Goal: Task Accomplishment & Management: Manage account settings

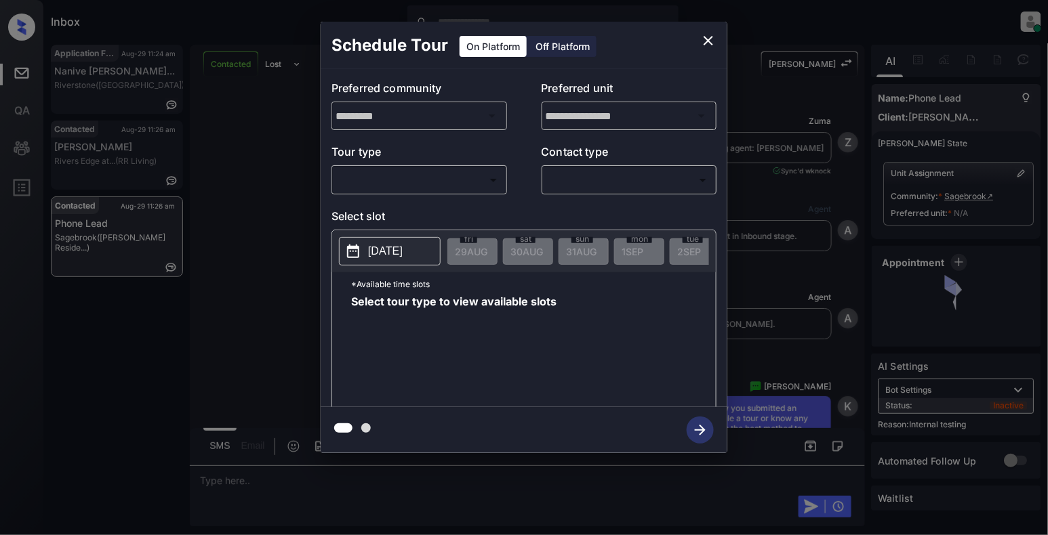
scroll to position [371, 0]
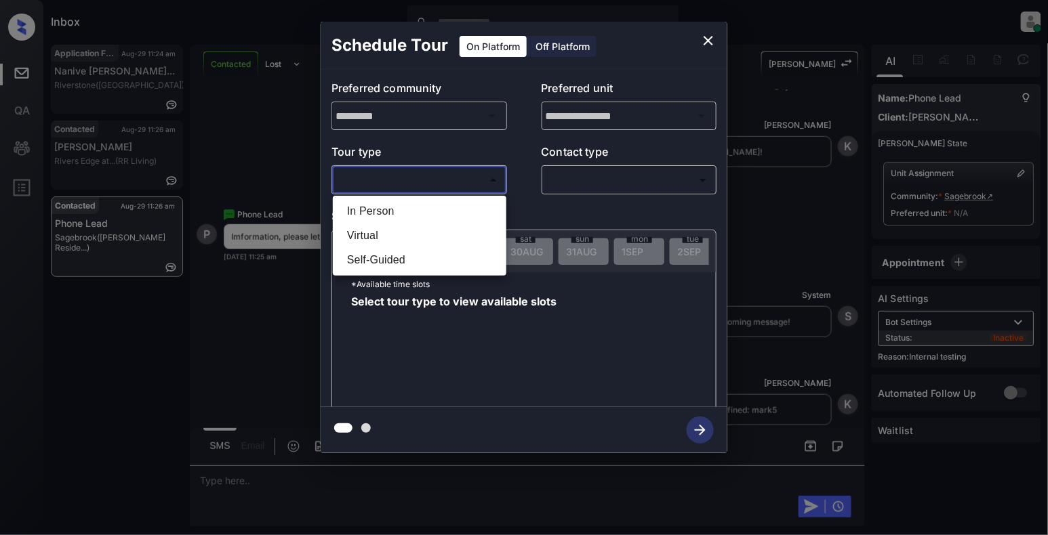
click at [481, 175] on body "Inbox [PERSON_NAME] Online Set yourself offline Set yourself on break Profile S…" at bounding box center [524, 267] width 1048 height 535
click at [370, 210] on li "In Person" at bounding box center [419, 211] width 167 height 24
type input "********"
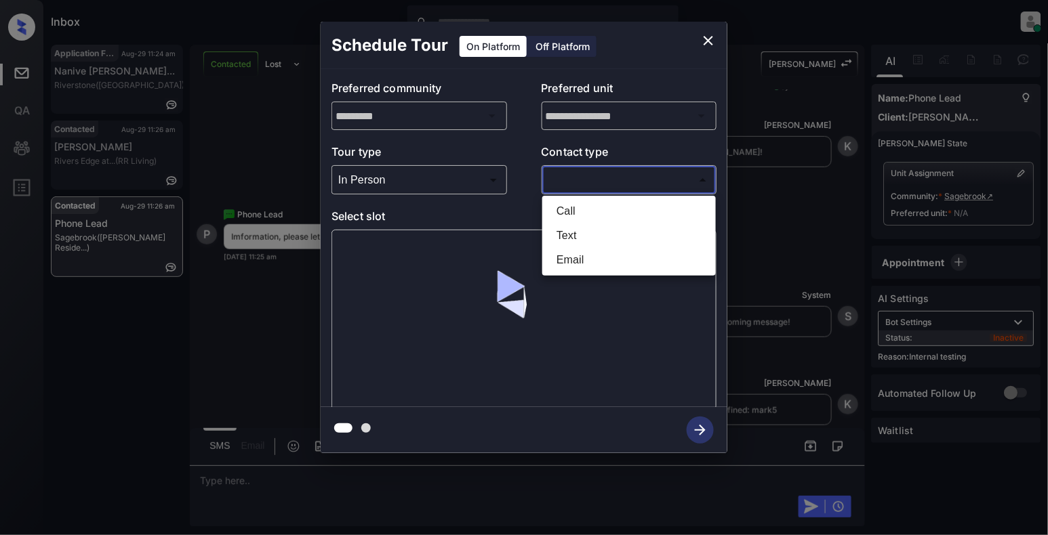
click at [564, 185] on body "Inbox [PERSON_NAME] Online Set yourself offline Set yourself on break Profile S…" at bounding box center [524, 267] width 1048 height 535
click at [553, 232] on li "Text" at bounding box center [629, 236] width 167 height 24
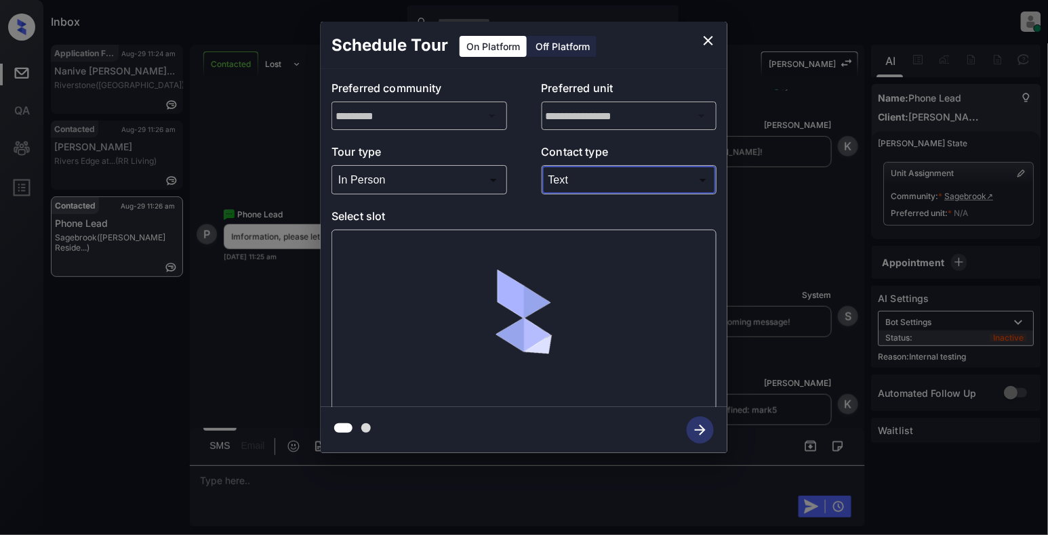
type input "****"
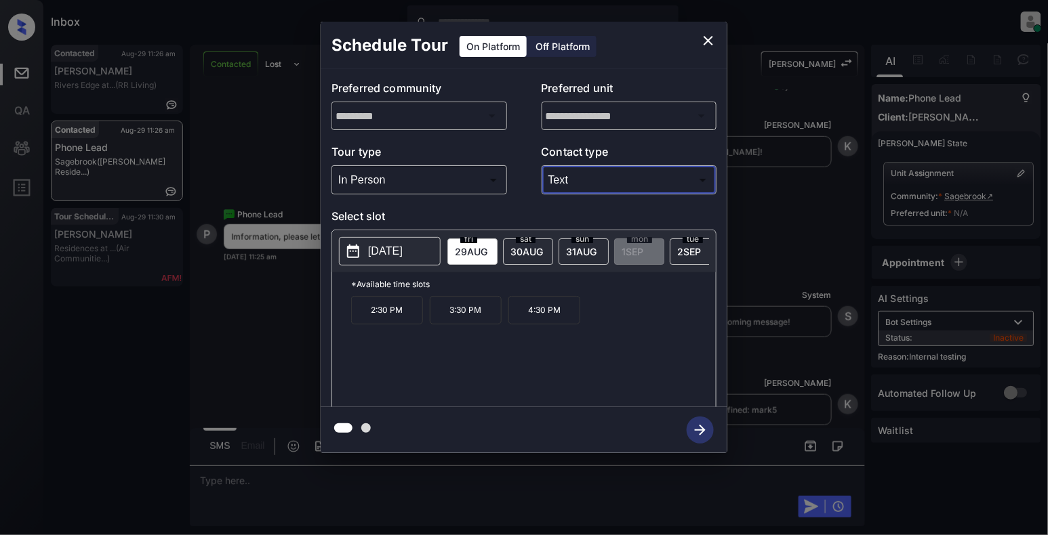
click at [702, 34] on icon "close" at bounding box center [708, 41] width 16 height 16
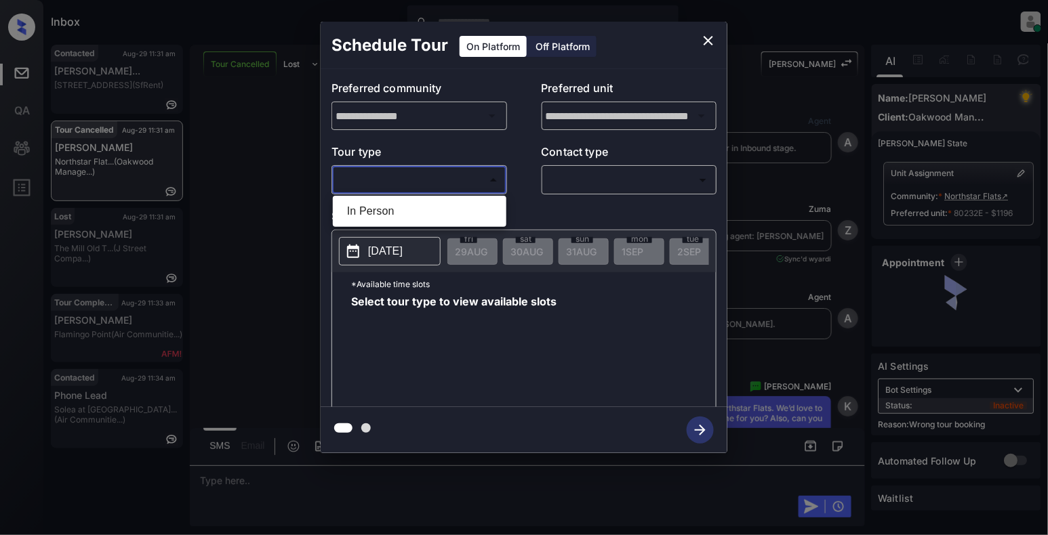
click at [411, 216] on li "In Person" at bounding box center [419, 211] width 167 height 24
type input "********"
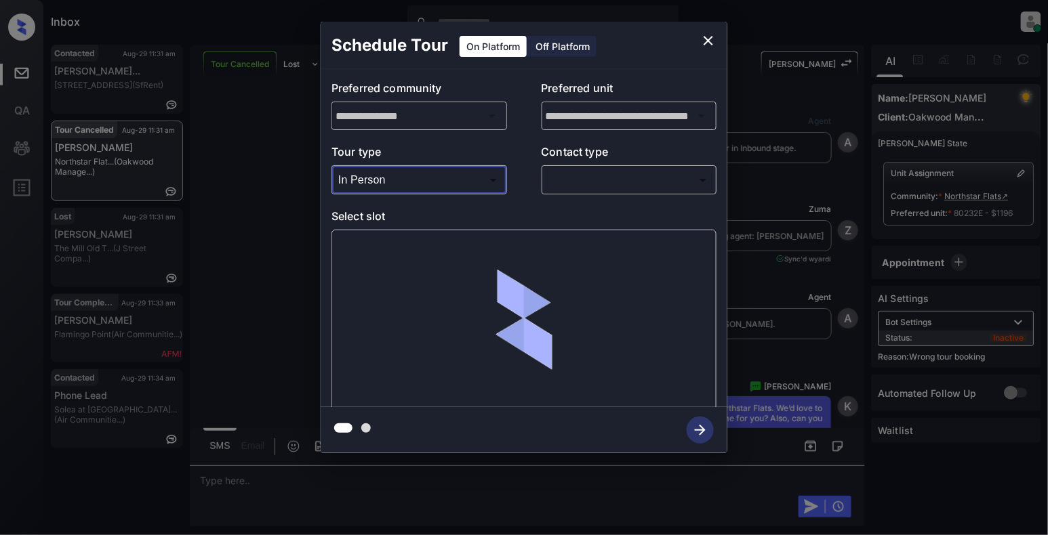
scroll to position [6206, 0]
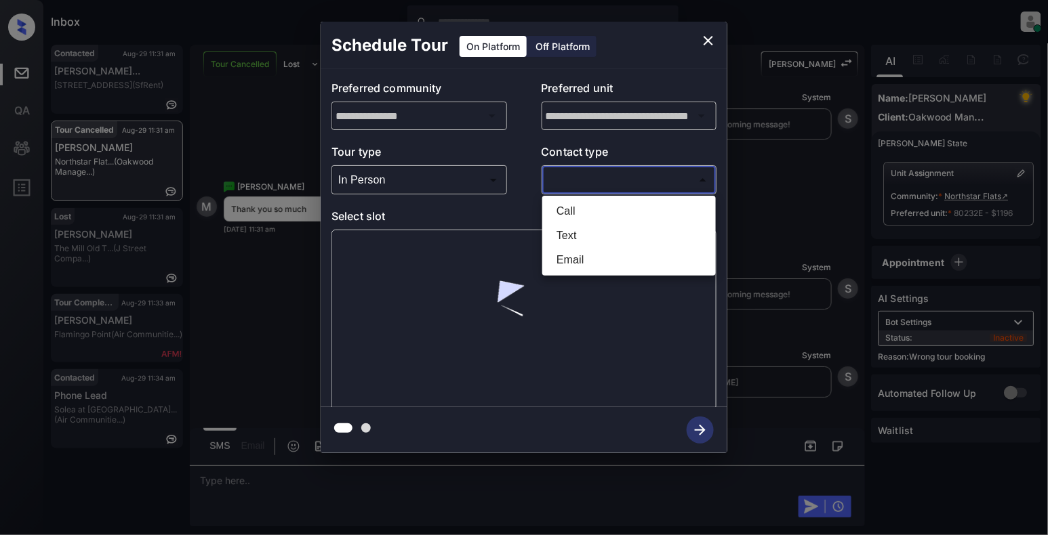
click at [584, 184] on body "Inbox Cynthia Montañez Online Set yourself offline Set yourself on break Profil…" at bounding box center [524, 267] width 1048 height 535
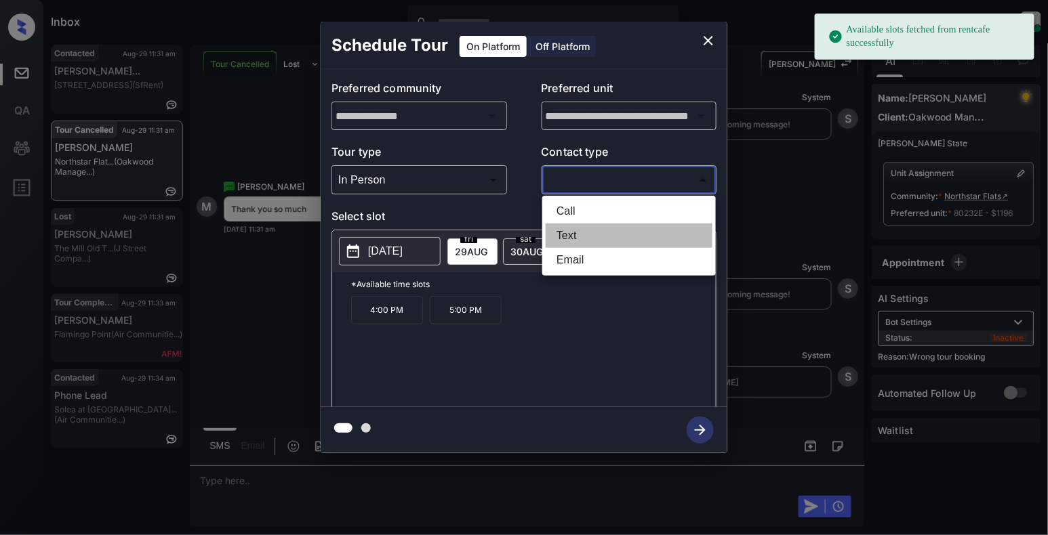
click at [556, 242] on li "Text" at bounding box center [629, 236] width 167 height 24
type input "****"
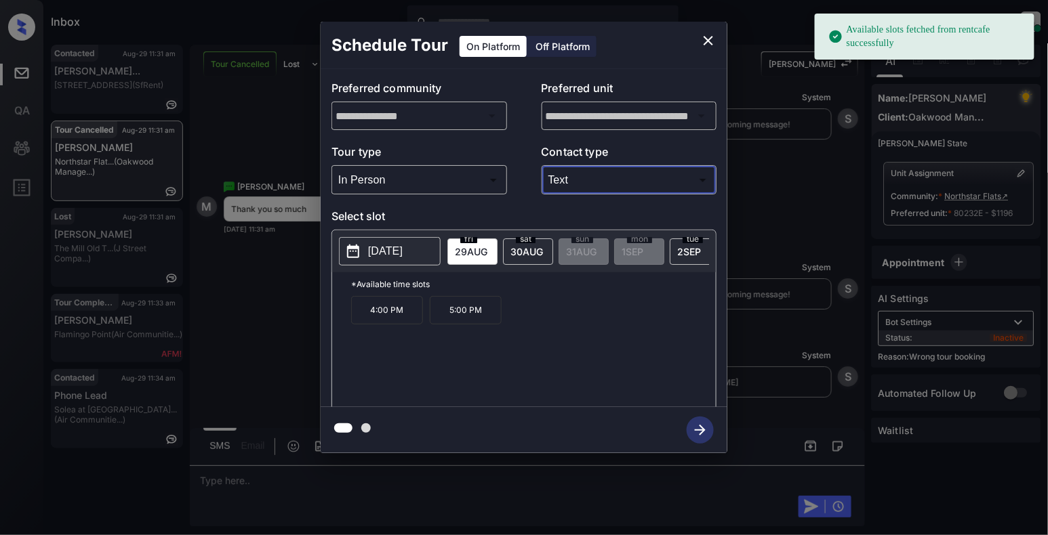
click at [383, 262] on button "[DATE]" at bounding box center [390, 251] width 102 height 28
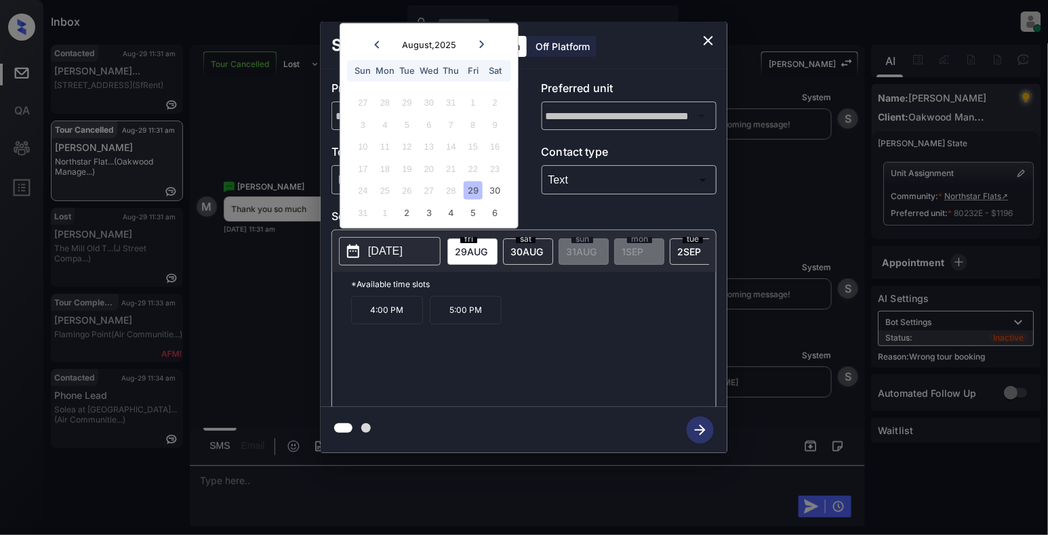
click at [485, 188] on div "24 25 26 27 28 29 30" at bounding box center [428, 191] width 169 height 22
click at [494, 188] on div "30" at bounding box center [495, 191] width 18 height 18
click at [369, 375] on p "3:00 PM" at bounding box center [387, 368] width 72 height 28
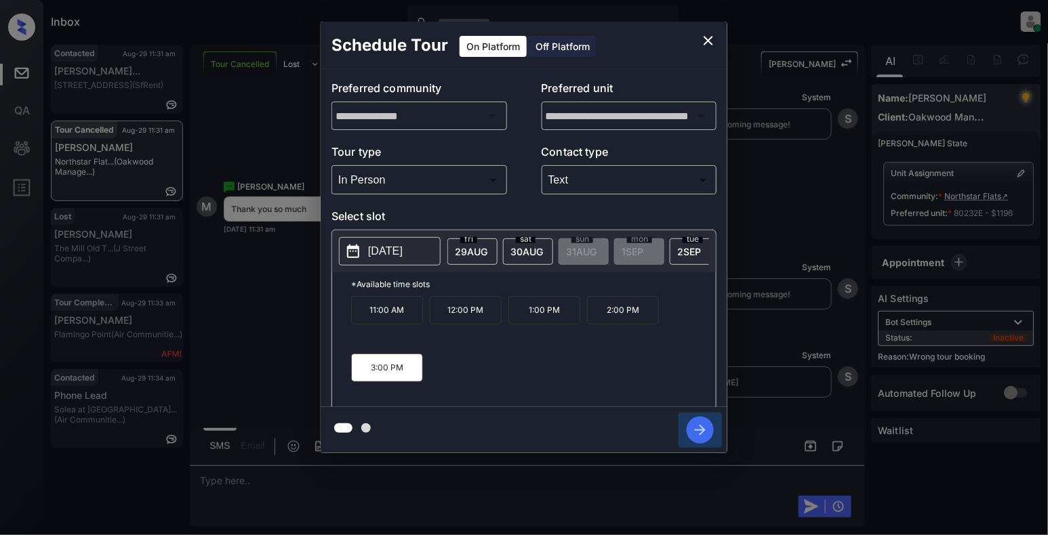
click at [701, 431] on icon "button" at bounding box center [700, 430] width 11 height 11
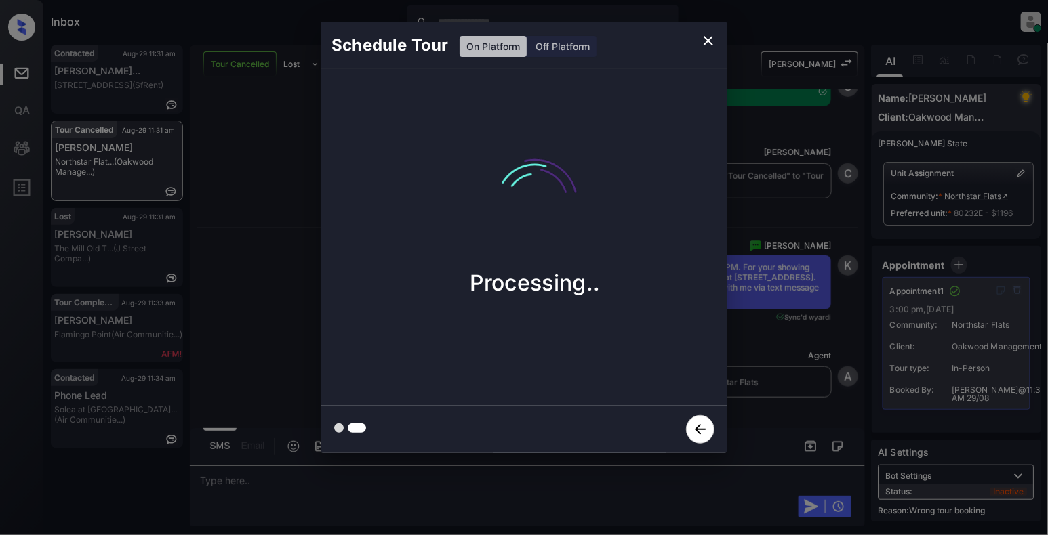
scroll to position [6583, 0]
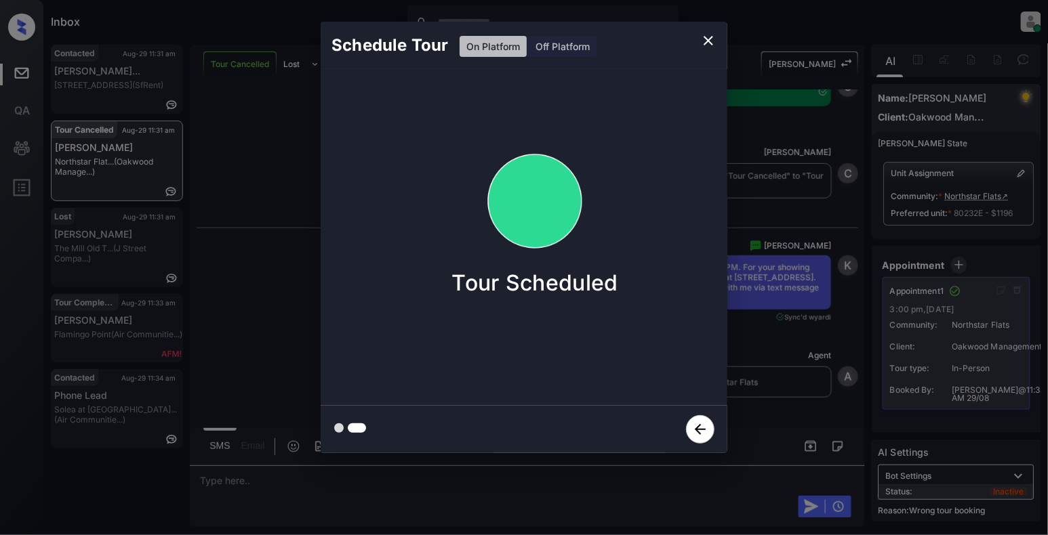
click at [703, 44] on icon "close" at bounding box center [708, 41] width 16 height 16
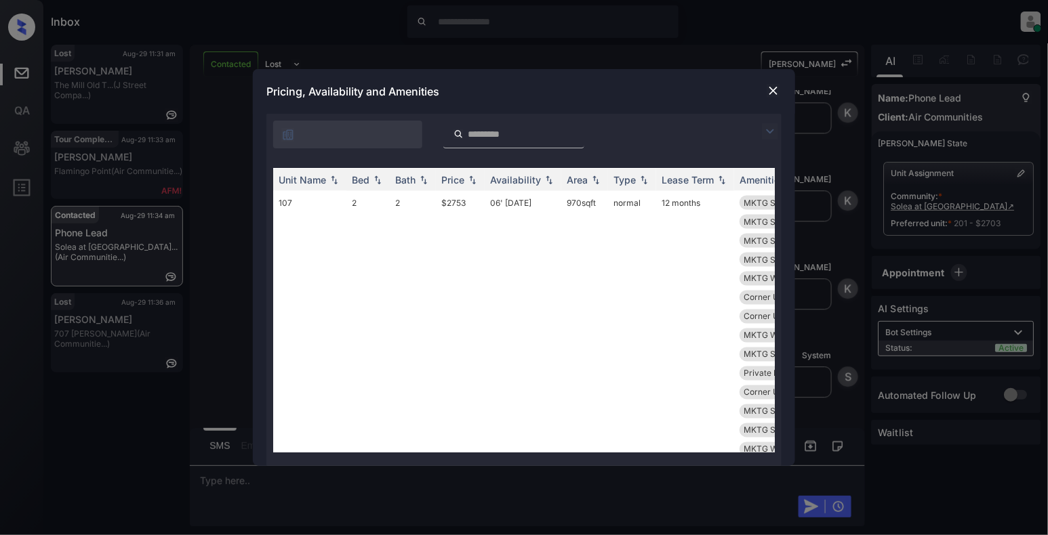
scroll to position [2259, 0]
click at [378, 180] on img at bounding box center [378, 180] width 14 height 9
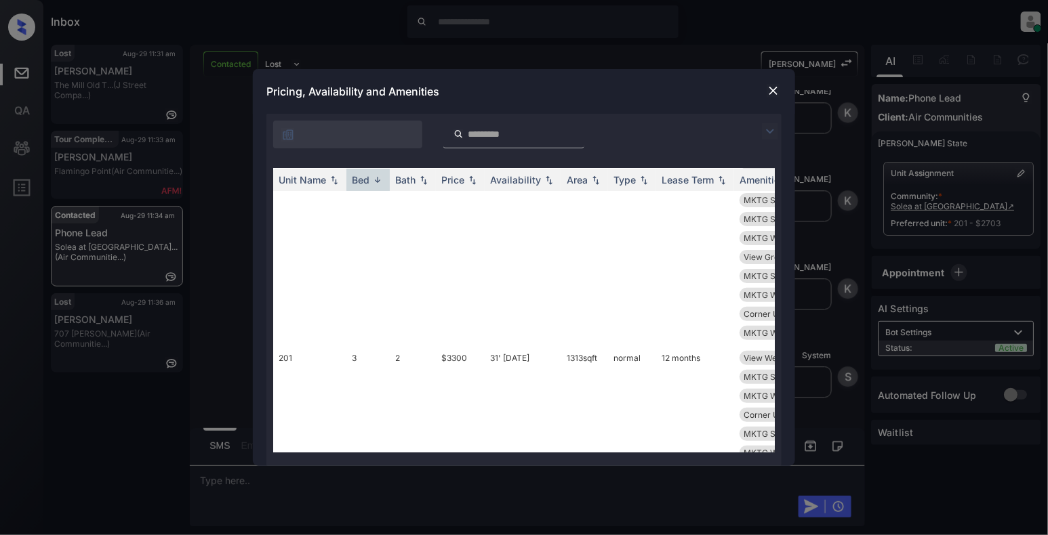
scroll to position [0, 0]
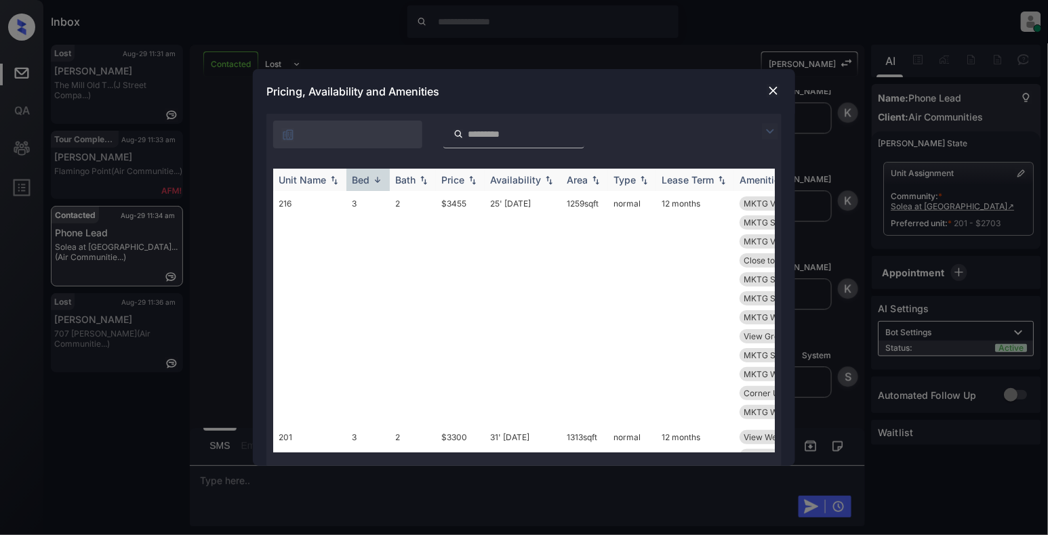
click at [372, 180] on img at bounding box center [378, 180] width 14 height 10
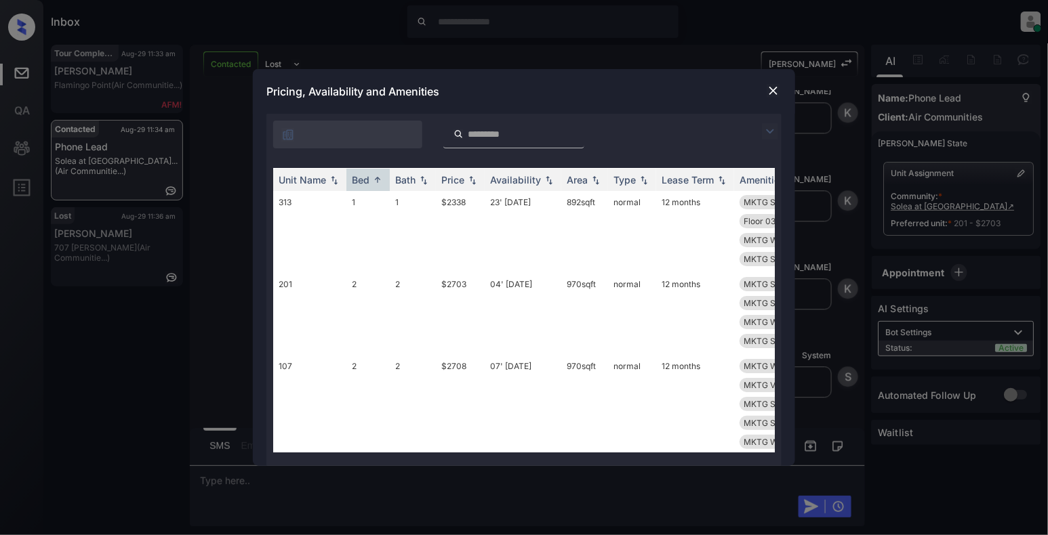
scroll to position [1627, 0]
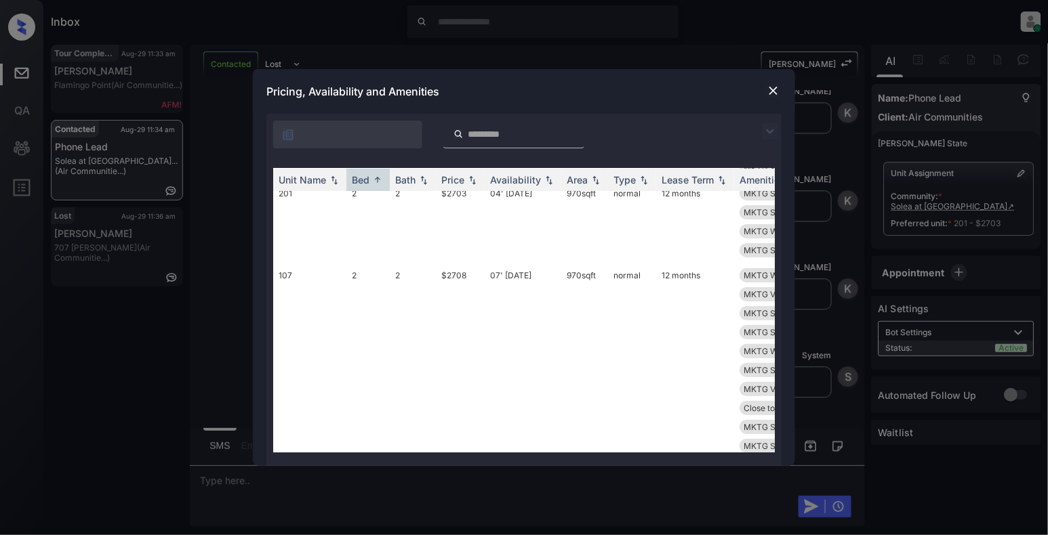
click at [775, 87] on img at bounding box center [774, 91] width 14 height 14
